Goal: Download file/media

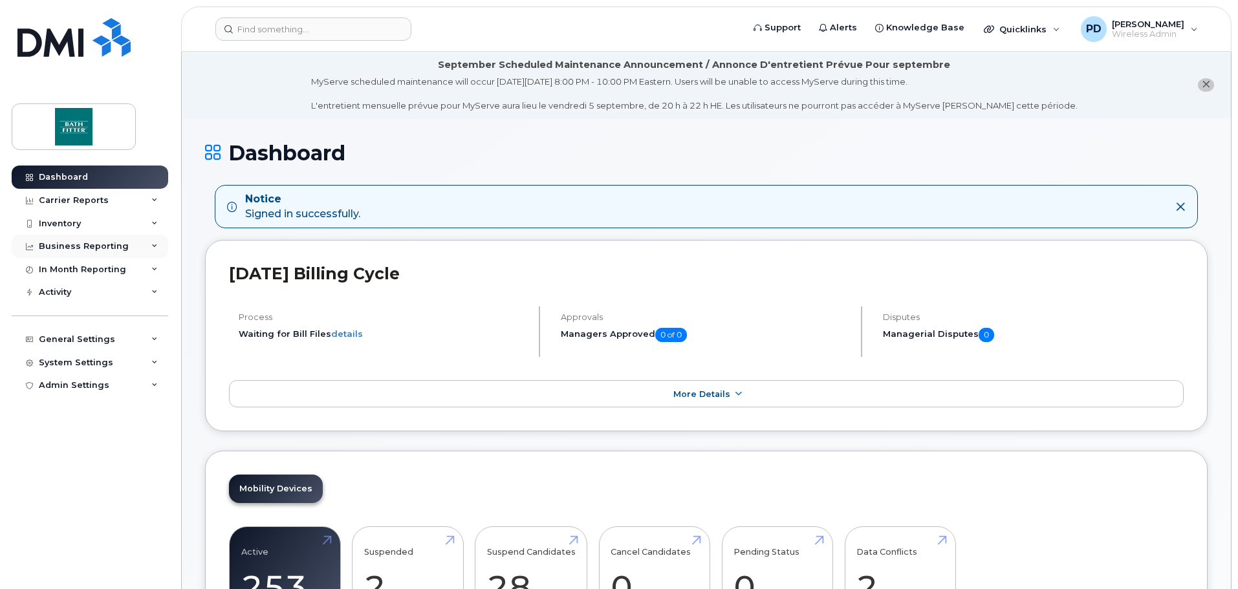
click at [80, 245] on div "Business Reporting" at bounding box center [84, 246] width 90 height 10
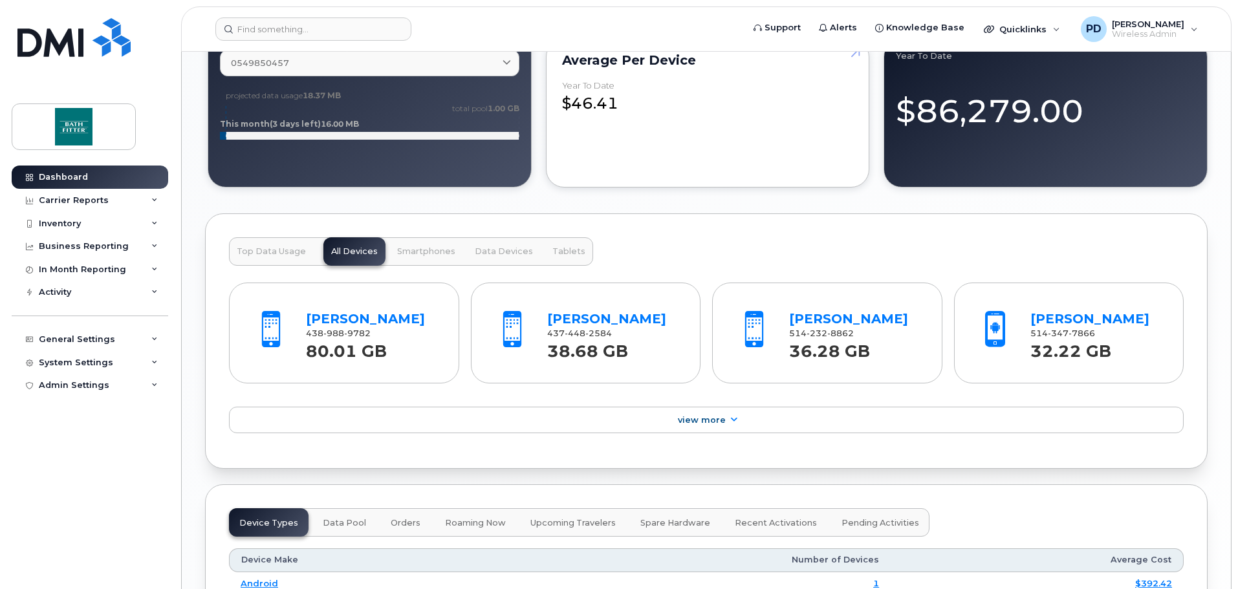
scroll to position [1422, 0]
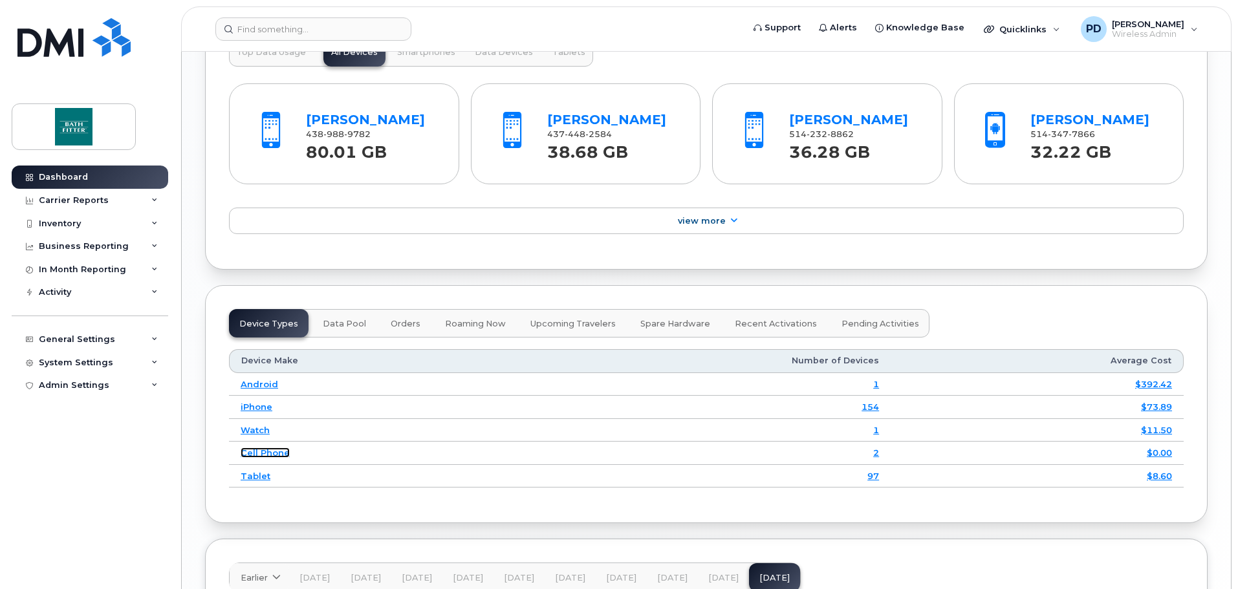
click at [270, 453] on link "Cell Phone" at bounding box center [265, 452] width 49 height 10
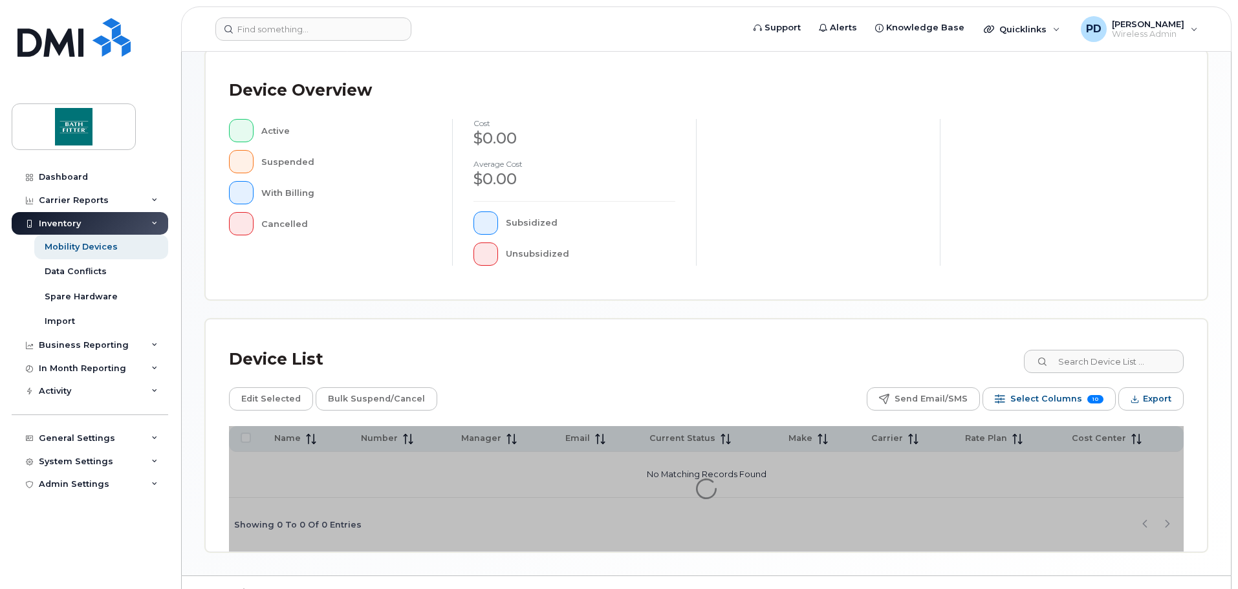
scroll to position [300, 0]
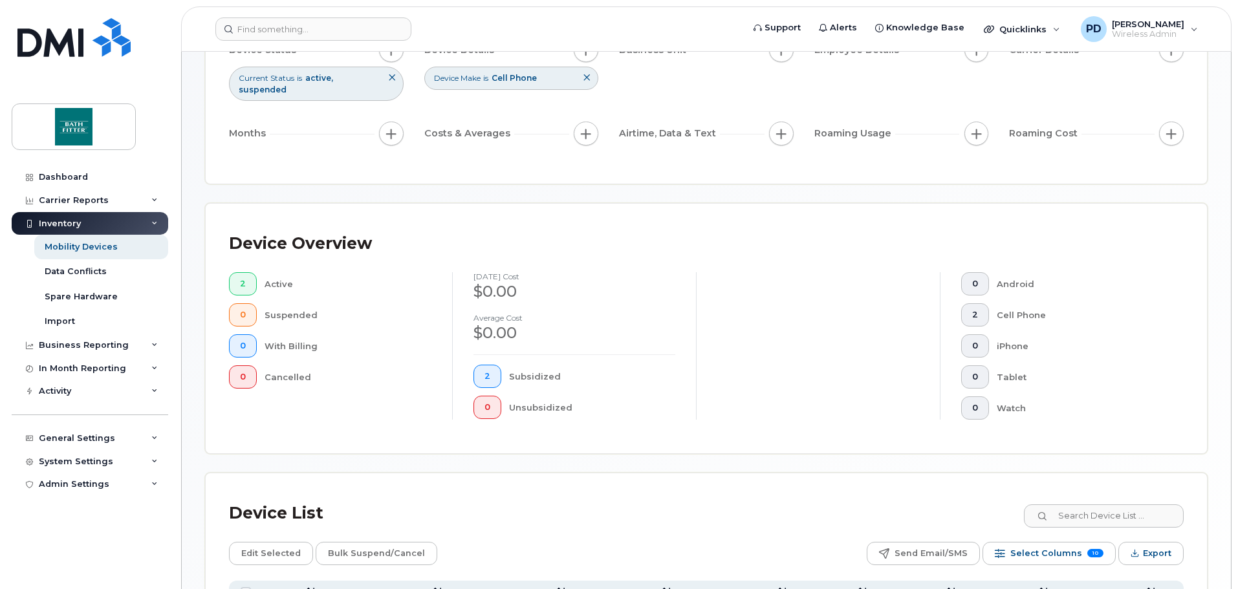
scroll to position [323, 0]
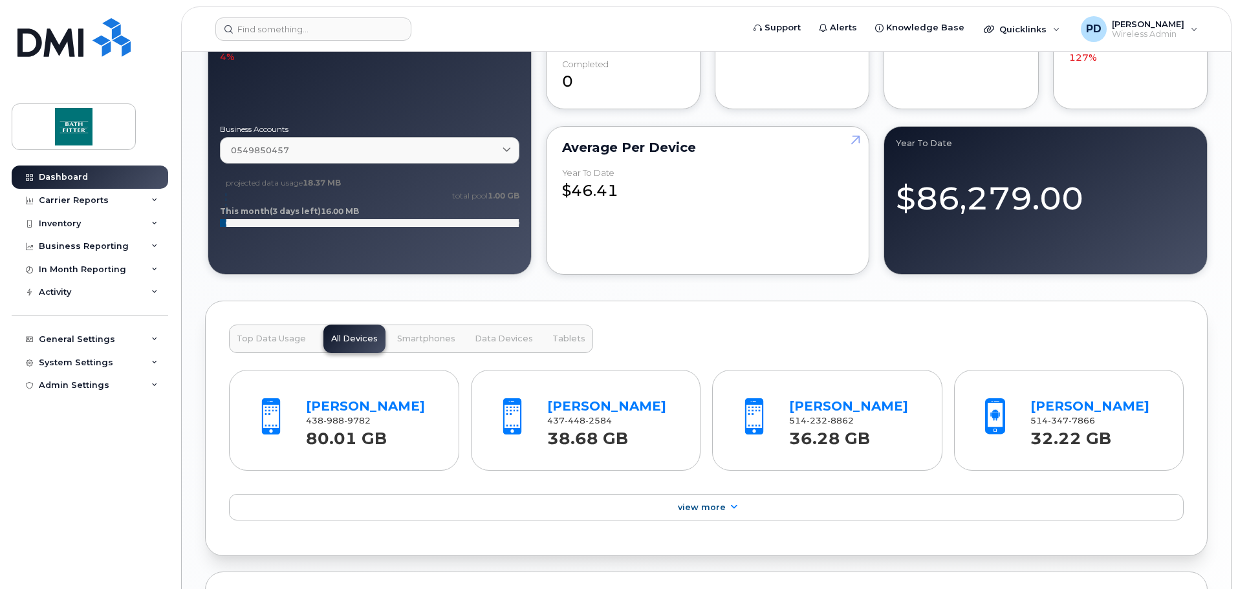
scroll to position [1422, 0]
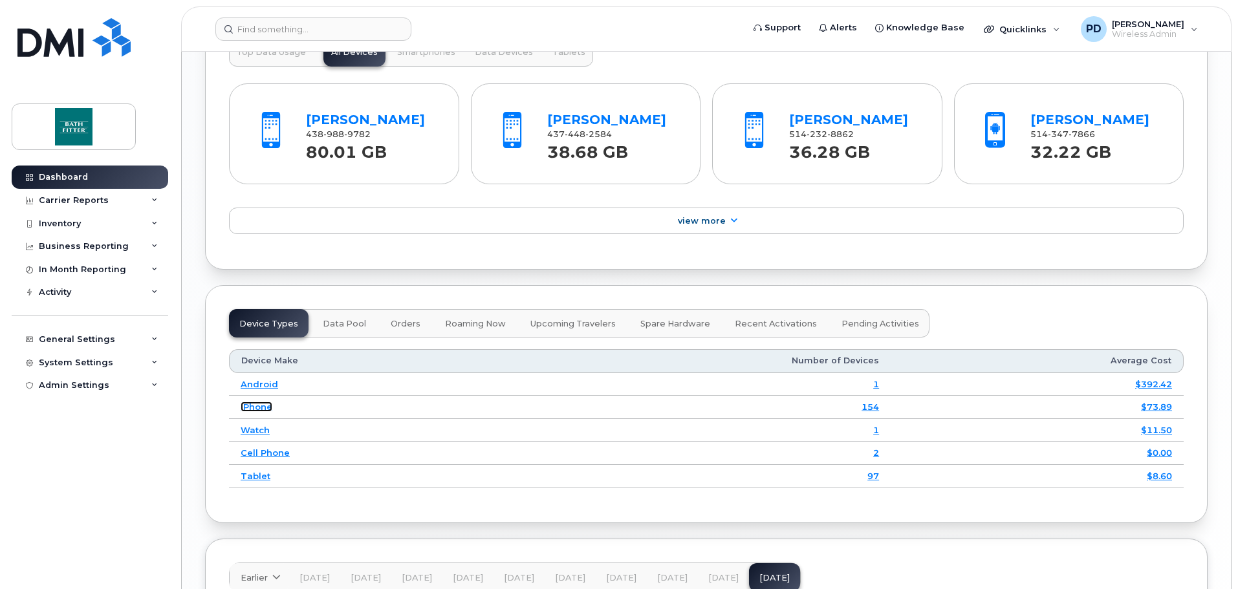
click at [259, 407] on link "iPhone" at bounding box center [257, 407] width 32 height 10
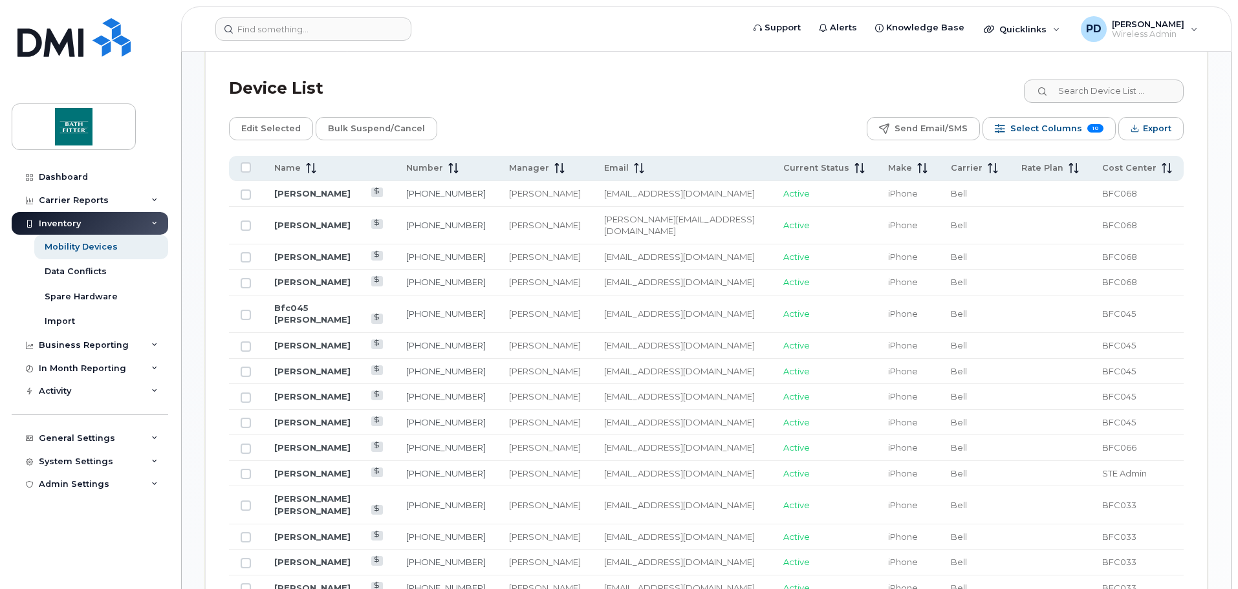
scroll to position [582, 0]
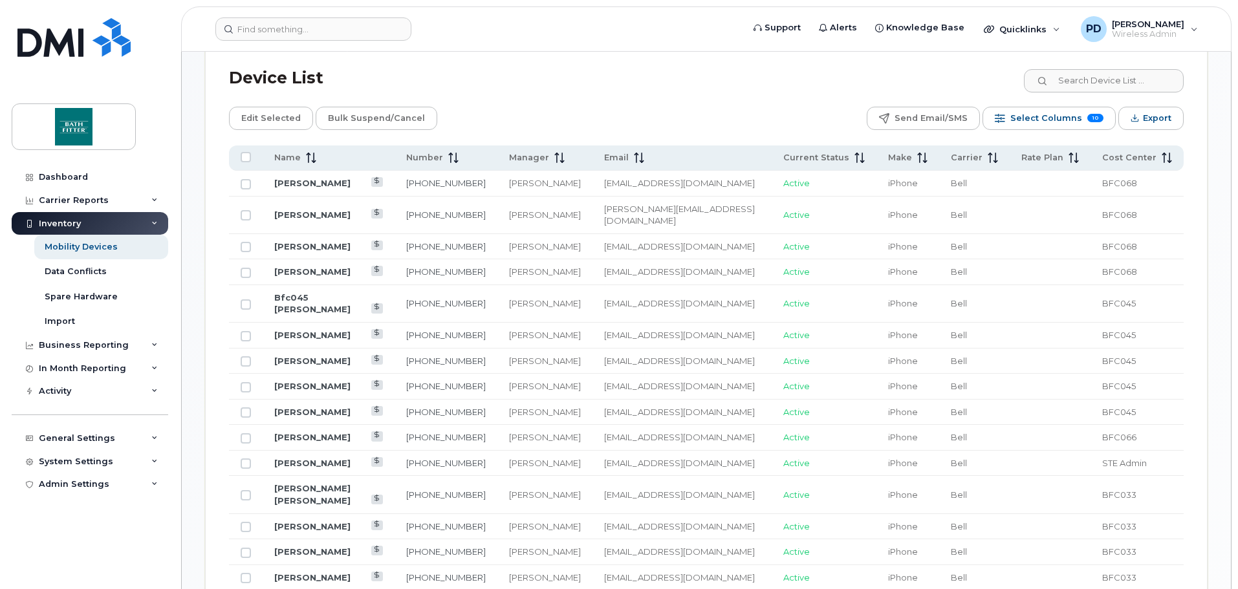
scroll to position [517, 0]
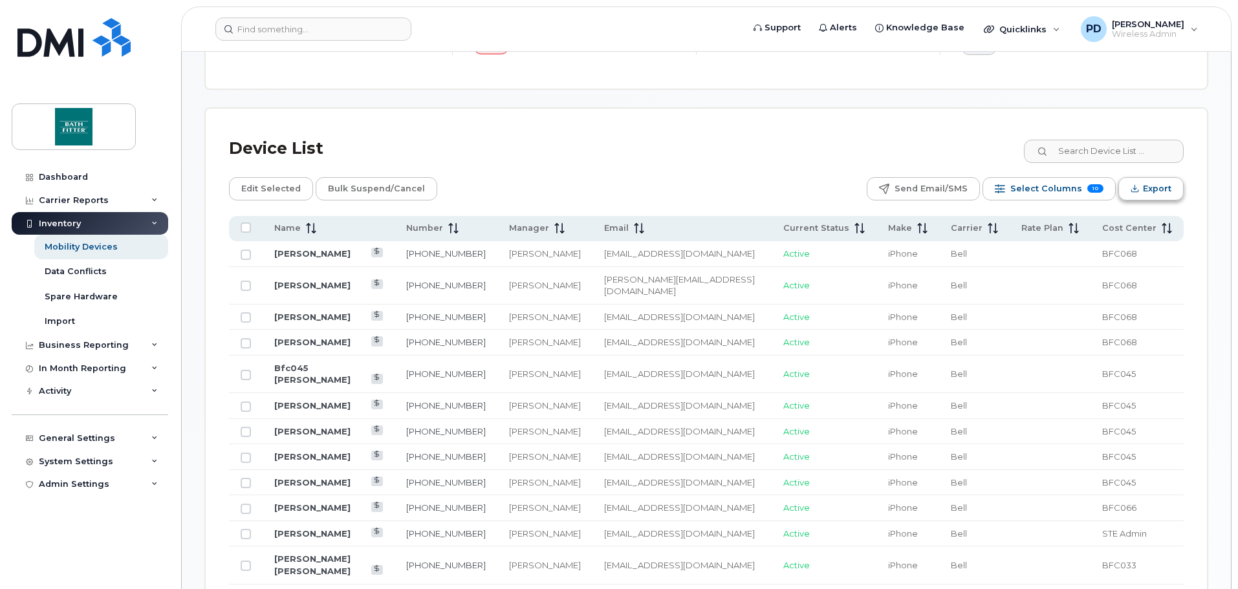
click at [1164, 182] on span "Export" at bounding box center [1156, 188] width 28 height 19
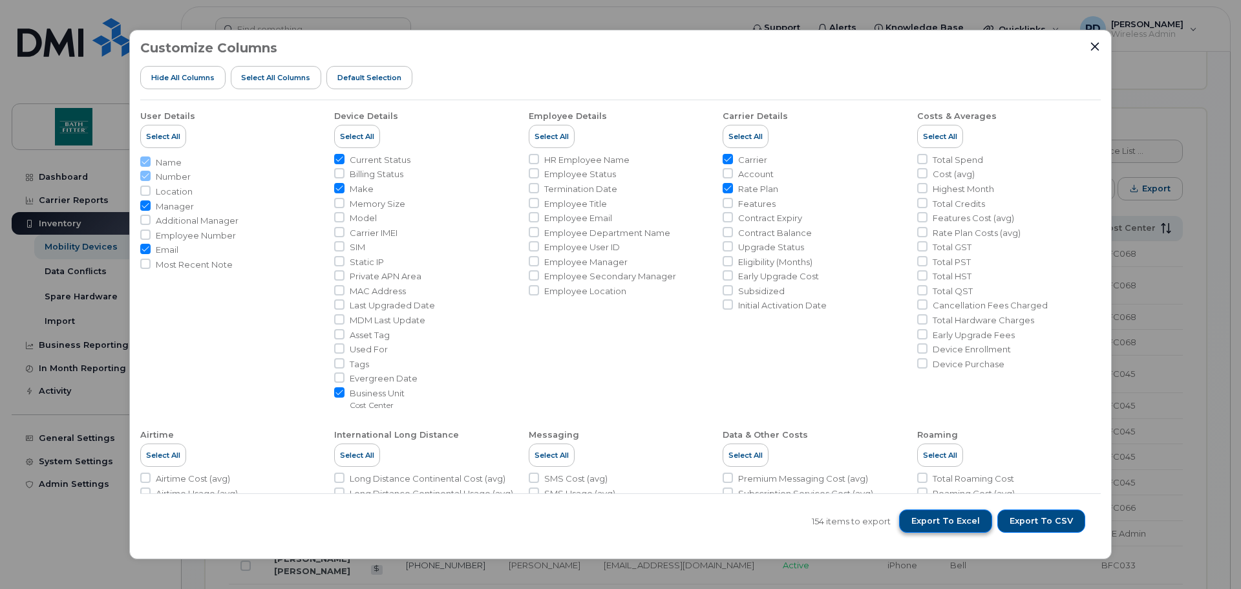
click at [970, 522] on span "Export to Excel" at bounding box center [946, 521] width 69 height 12
click at [1091, 41] on icon "Close" at bounding box center [1095, 46] width 10 height 10
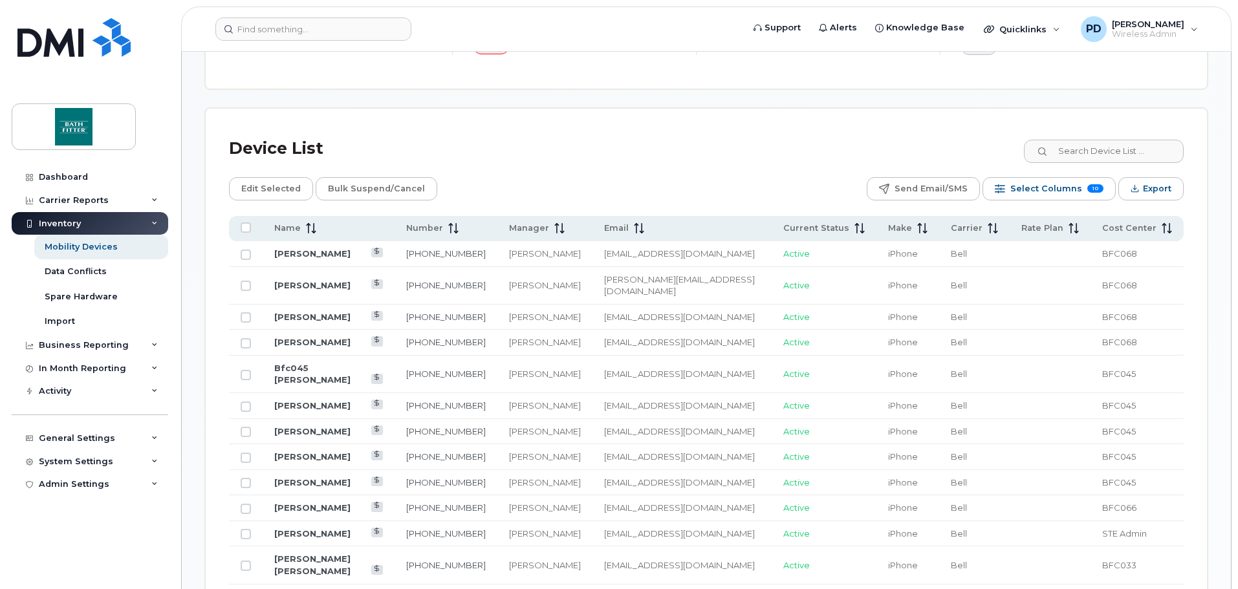
click at [480, 132] on div "Device List" at bounding box center [706, 149] width 954 height 34
